Goal: Transaction & Acquisition: Purchase product/service

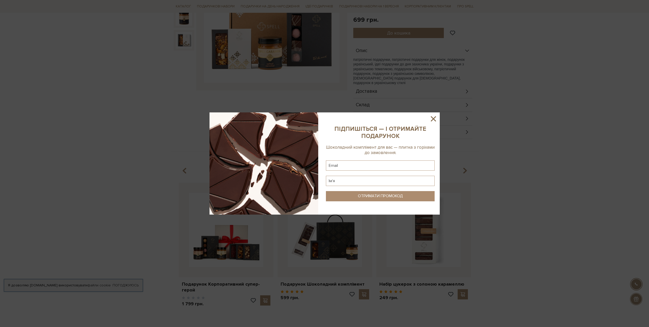
scroll to position [153, 0]
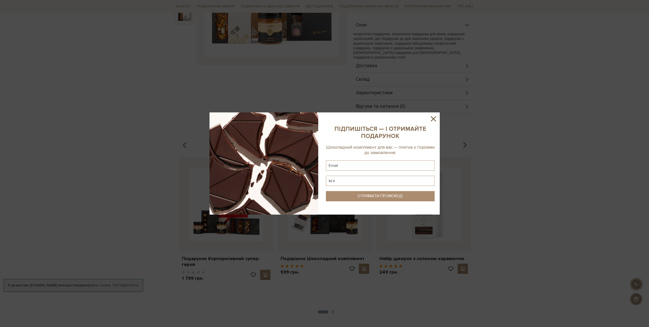
click at [434, 119] on icon at bounding box center [433, 119] width 9 height 9
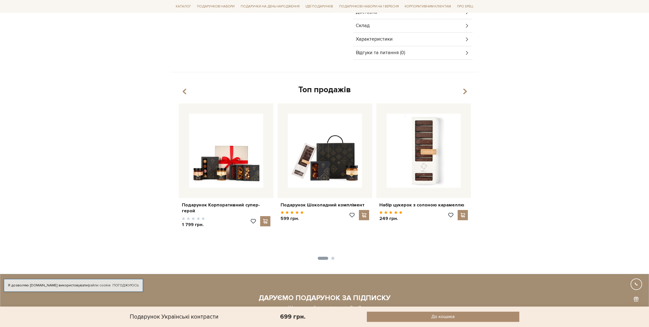
scroll to position [230, 0]
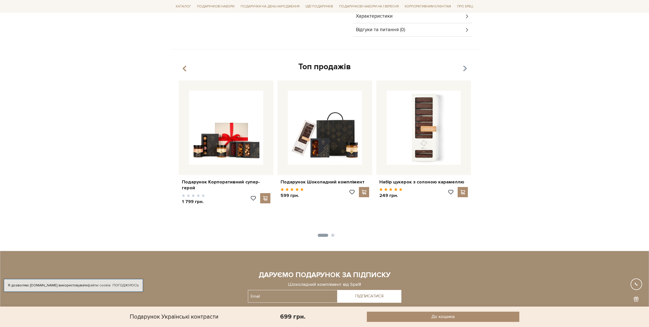
click at [464, 66] on icon "button" at bounding box center [464, 68] width 4 height 9
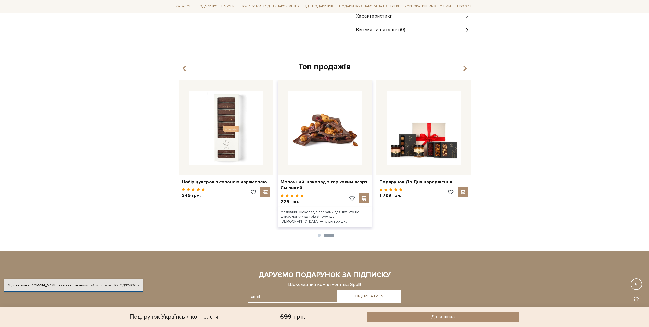
click at [327, 137] on img at bounding box center [325, 128] width 74 height 74
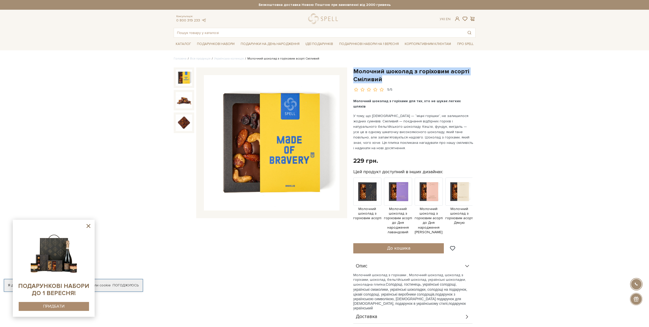
drag, startPoint x: 353, startPoint y: 70, endPoint x: 388, endPoint y: 78, distance: 35.7
click at [388, 78] on h1 "Молочний шоколад з горіховим асорті Сміливий" at bounding box center [414, 75] width 122 height 16
copy h1 "Молочний шоколад з горіховим асорті Сміливий"
click at [408, 245] on span "До кошика" at bounding box center [398, 248] width 23 height 6
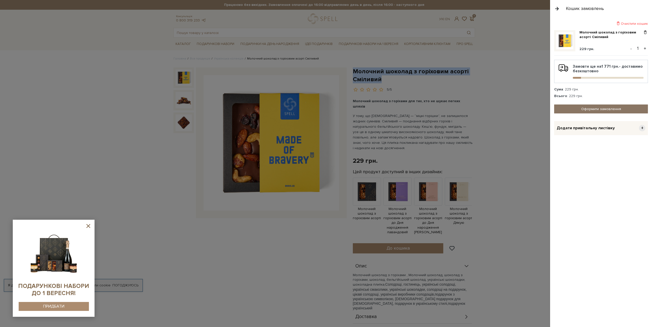
click at [606, 107] on link "Оформити замовлення" at bounding box center [602, 109] width 94 height 9
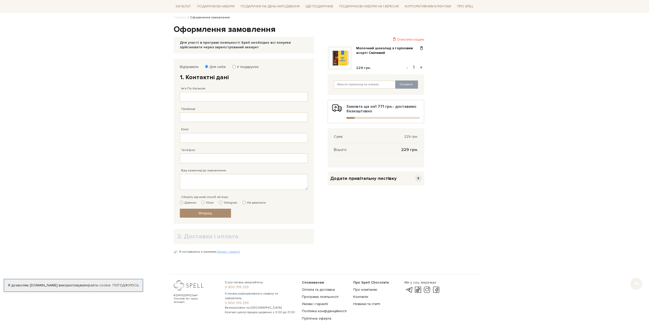
scroll to position [51, 0]
